Goal: Navigation & Orientation: Go to known website

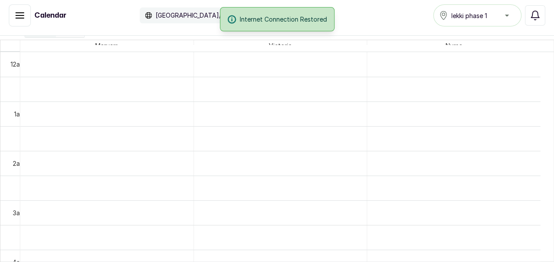
scroll to position [567, 0]
